Goal: Obtain resource: Download file/media

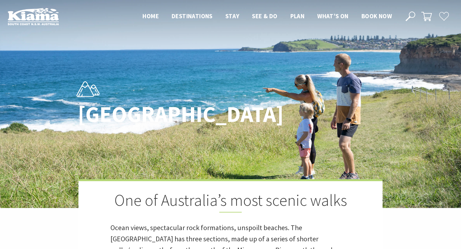
scroll to position [195, 459]
drag, startPoint x: 345, startPoint y: 124, endPoint x: 278, endPoint y: 128, distance: 66.9
click at [278, 128] on div "[GEOGRAPHIC_DATA]" at bounding box center [230, 104] width 310 height 66
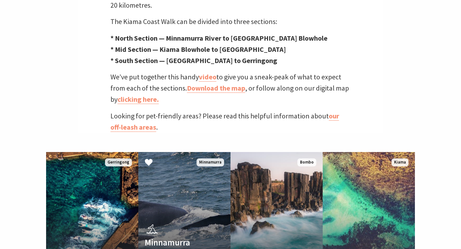
scroll to position [284, 0]
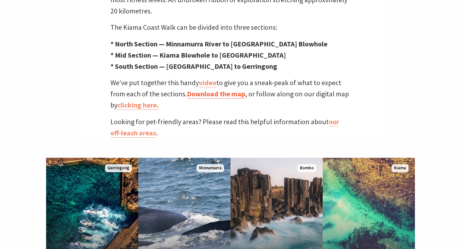
click at [222, 89] on link "Download the map" at bounding box center [216, 93] width 58 height 9
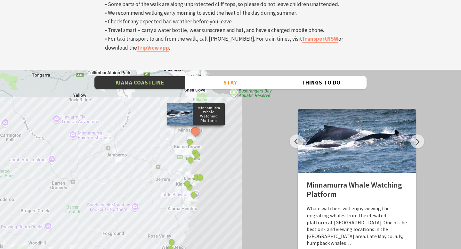
scroll to position [2181, 0]
